Goal: Information Seeking & Learning: Check status

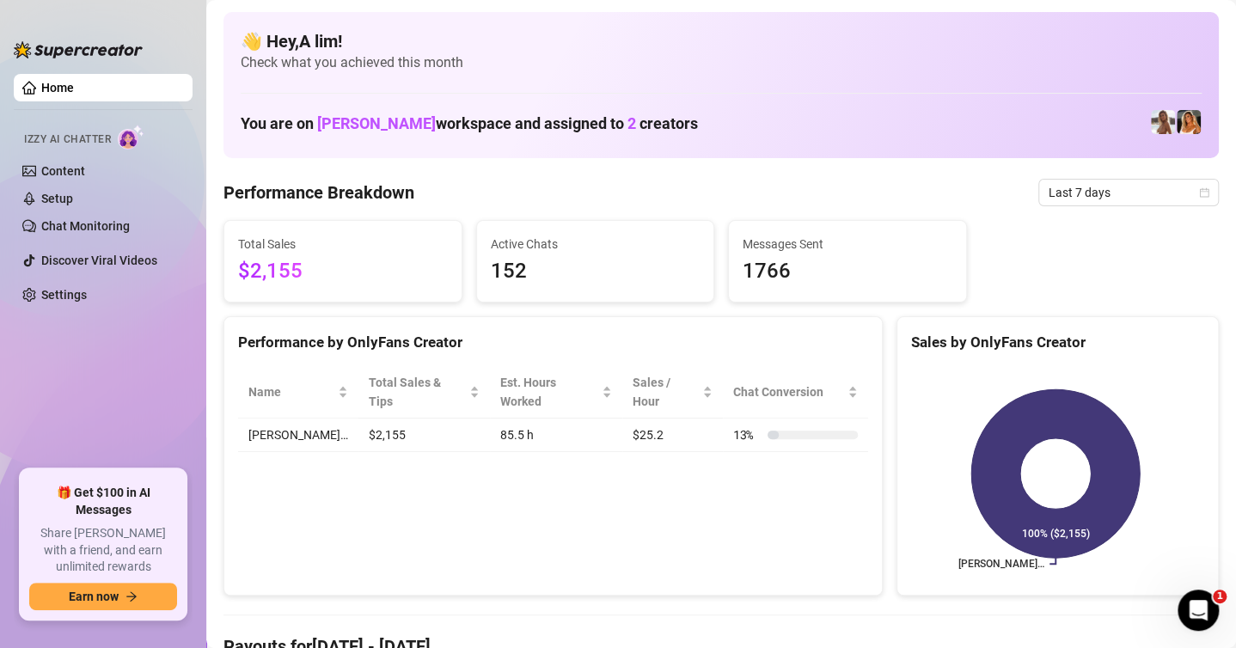
click at [815, 69] on span "Check what you achieved this month" at bounding box center [721, 62] width 961 height 19
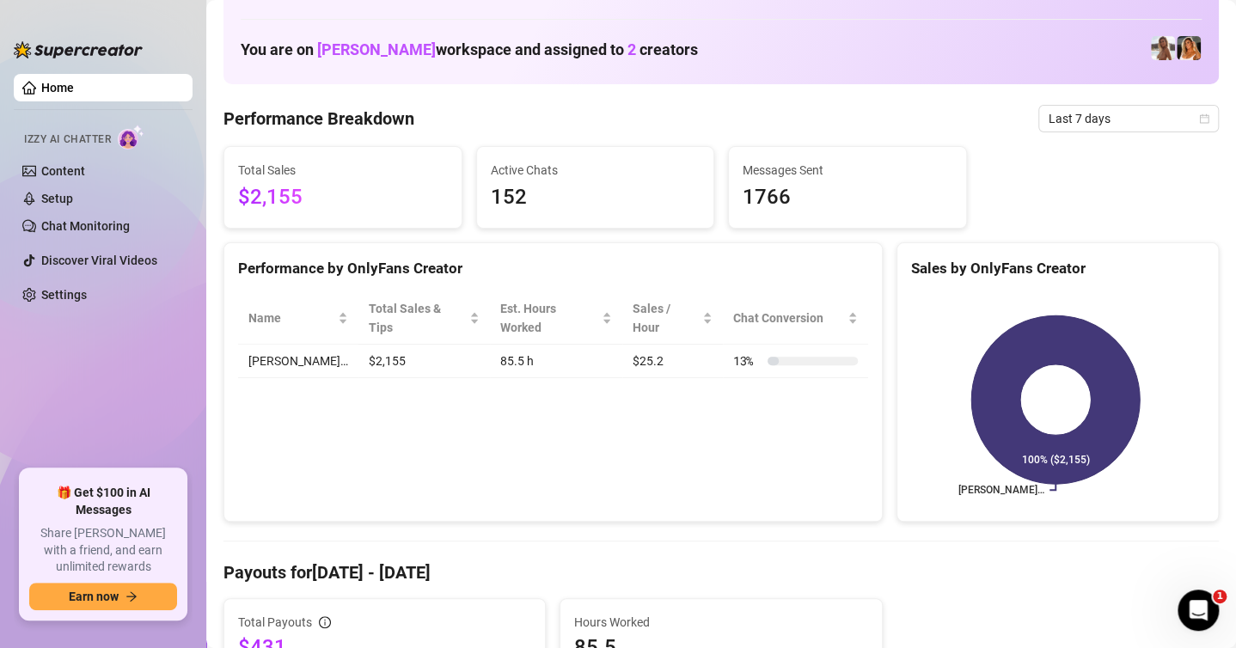
scroll to position [258, 0]
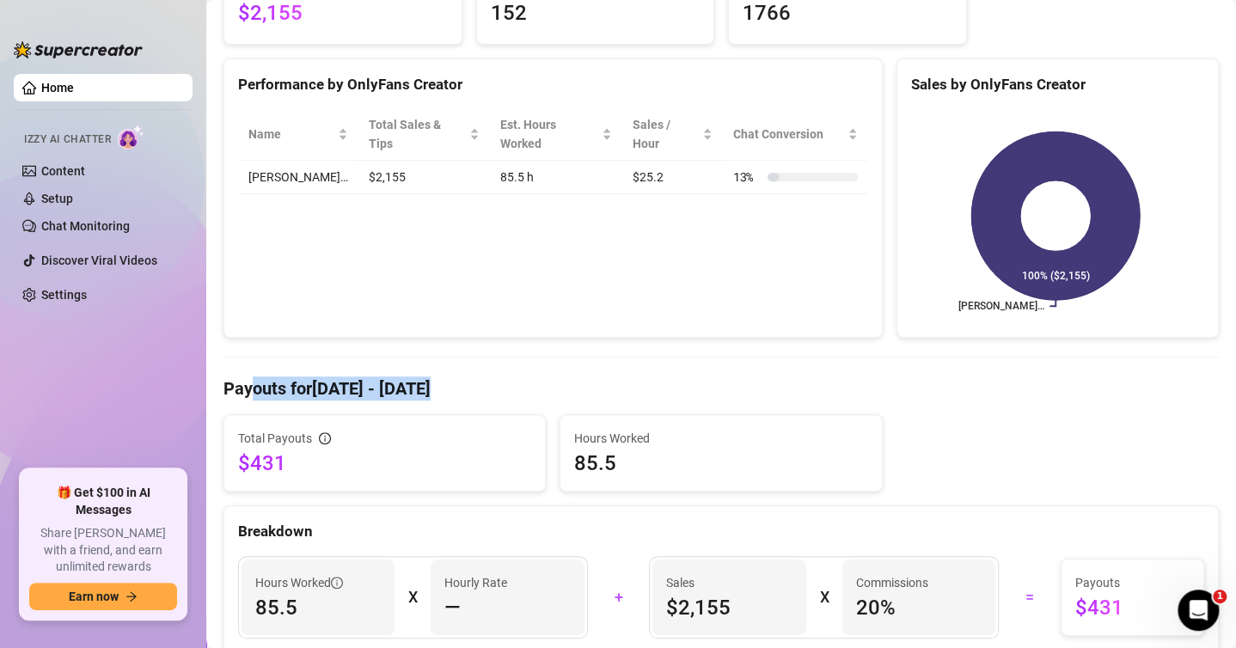
drag, startPoint x: 248, startPoint y: 383, endPoint x: 477, endPoint y: 382, distance: 228.7
click at [477, 382] on h4 "Payouts for [DATE] - [DATE]" at bounding box center [721, 389] width 995 height 24
drag, startPoint x: 254, startPoint y: 467, endPoint x: 325, endPoint y: 463, distance: 71.4
click at [325, 463] on span "$431" at bounding box center [384, 464] width 293 height 28
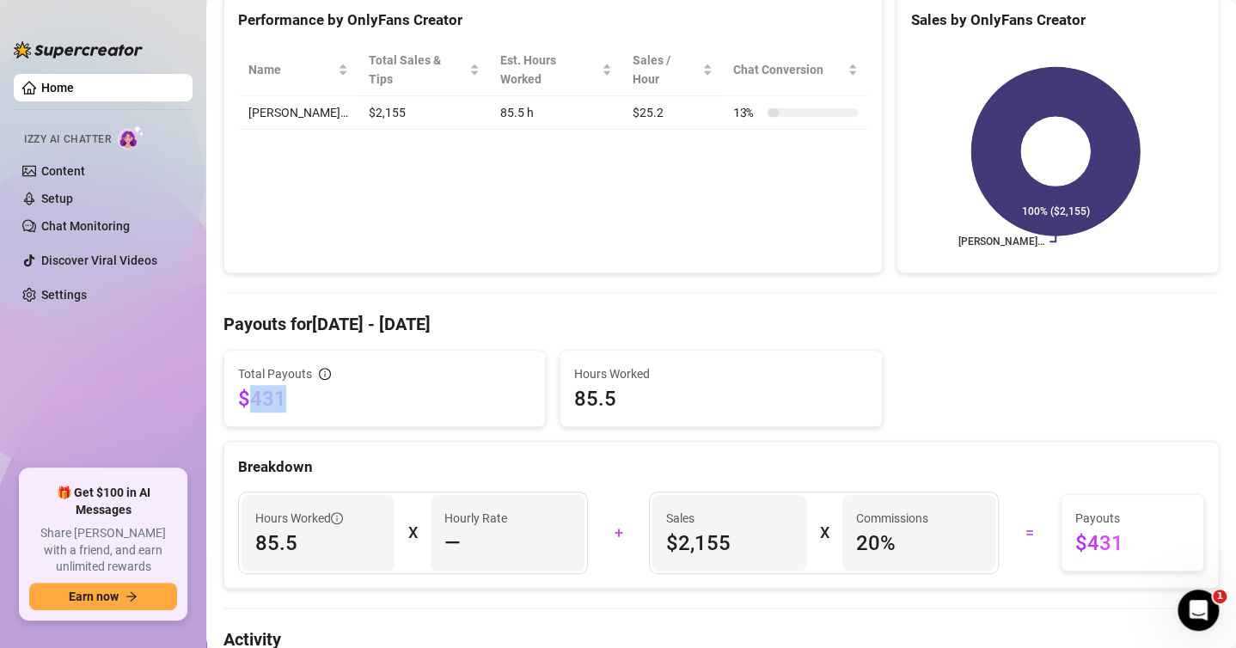
scroll to position [430, 0]
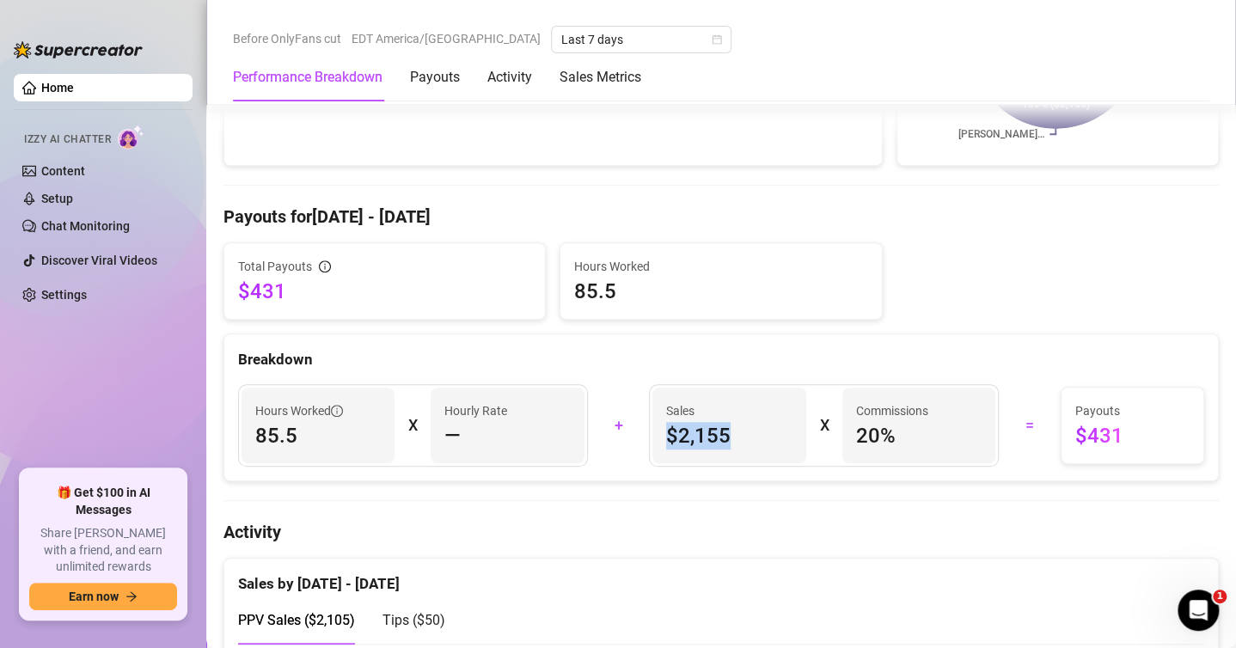
drag, startPoint x: 663, startPoint y: 423, endPoint x: 775, endPoint y: 421, distance: 111.8
click at [775, 422] on span "$2,155" at bounding box center [729, 436] width 126 height 28
drag, startPoint x: 842, startPoint y: 425, endPoint x: 969, endPoint y: 425, distance: 127.2
click at [969, 425] on div "Commissions 20 %" at bounding box center [918, 426] width 153 height 76
drag, startPoint x: 1062, startPoint y: 428, endPoint x: 1154, endPoint y: 427, distance: 92.8
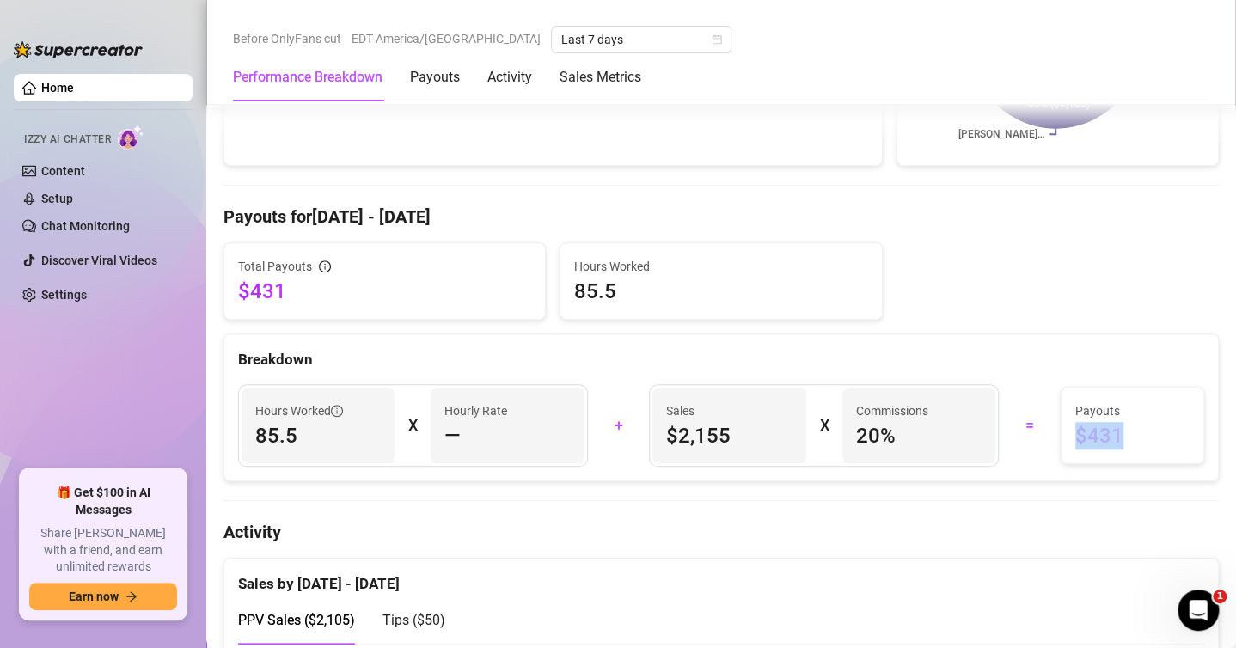
click at [1154, 427] on div "Payouts $431" at bounding box center [1133, 426] width 142 height 76
click at [782, 348] on div "Breakdown" at bounding box center [721, 359] width 966 height 23
drag, startPoint x: 840, startPoint y: 435, endPoint x: 880, endPoint y: 432, distance: 40.5
click at [880, 432] on div "Commissions 20 %" at bounding box center [918, 426] width 153 height 76
click at [879, 347] on div "Breakdown" at bounding box center [721, 352] width 994 height 37
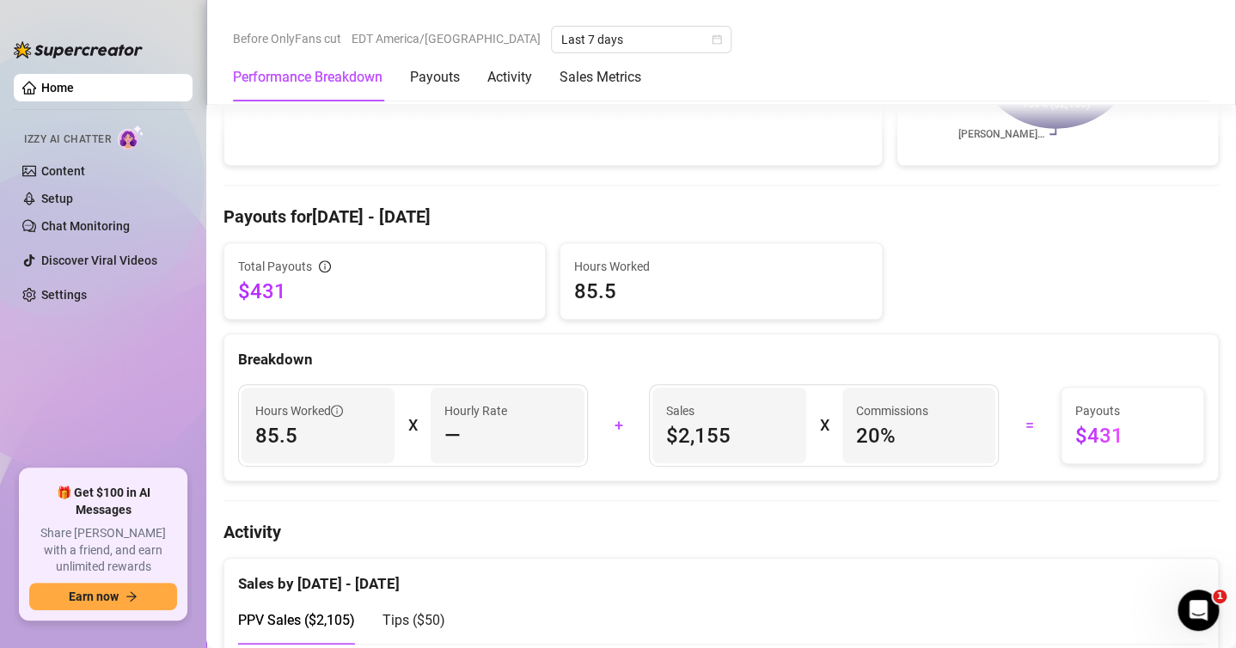
click at [702, 361] on div "Breakdown" at bounding box center [721, 359] width 966 height 23
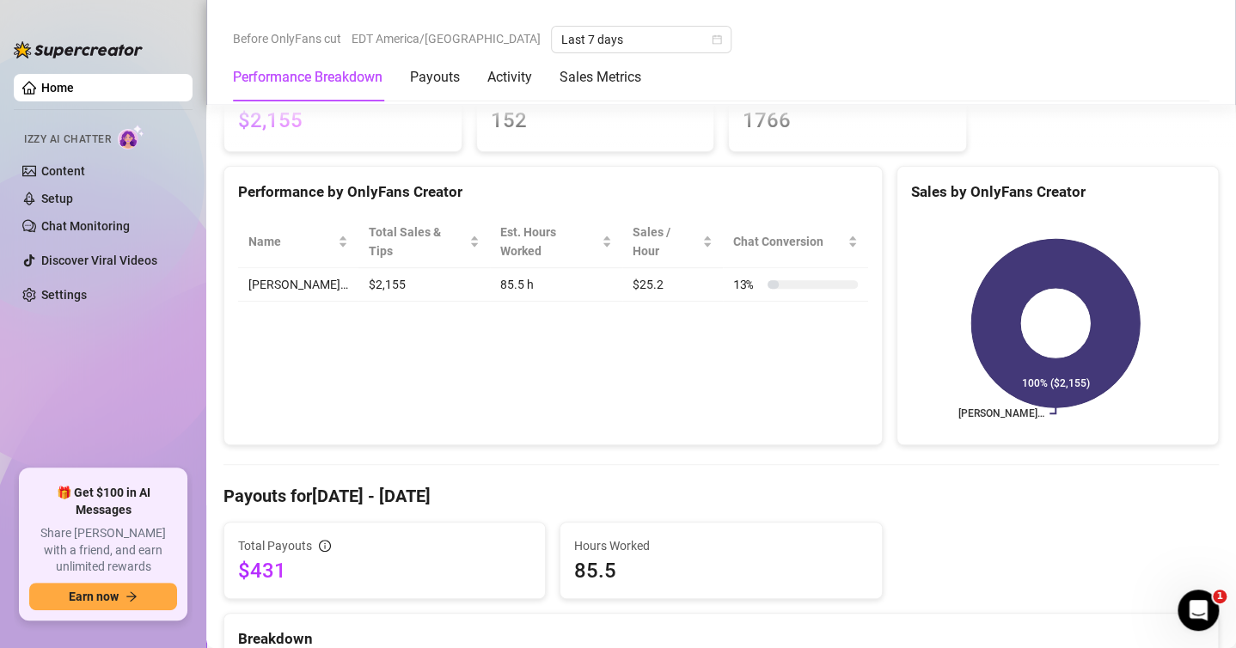
scroll to position [0, 0]
